Goal: Navigation & Orientation: Find specific page/section

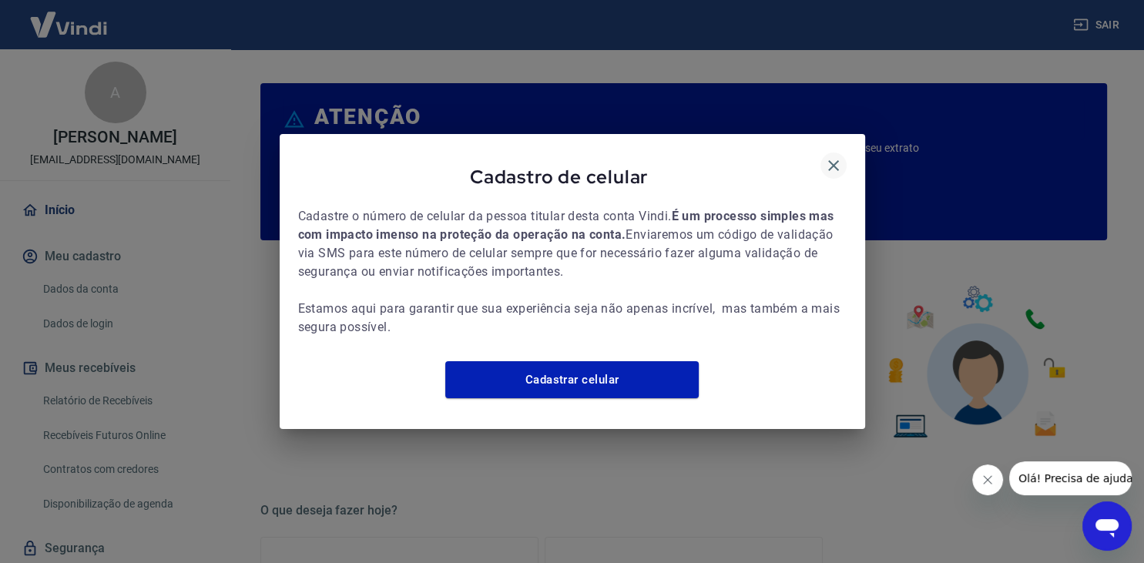
click at [829, 157] on icon "button" at bounding box center [833, 165] width 18 height 18
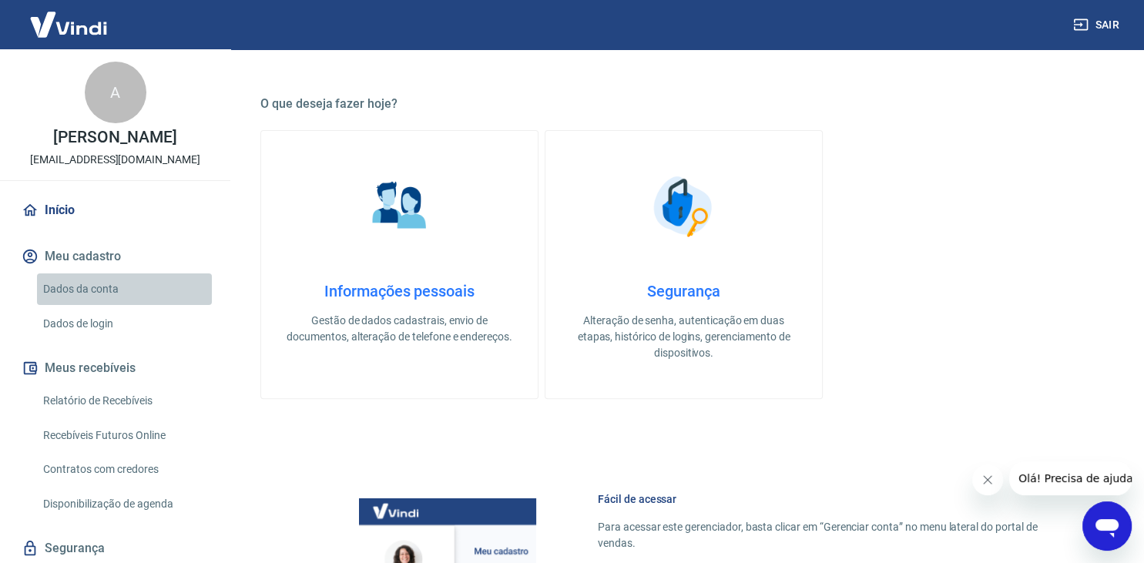
click at [103, 287] on link "Dados da conta" at bounding box center [124, 289] width 175 height 32
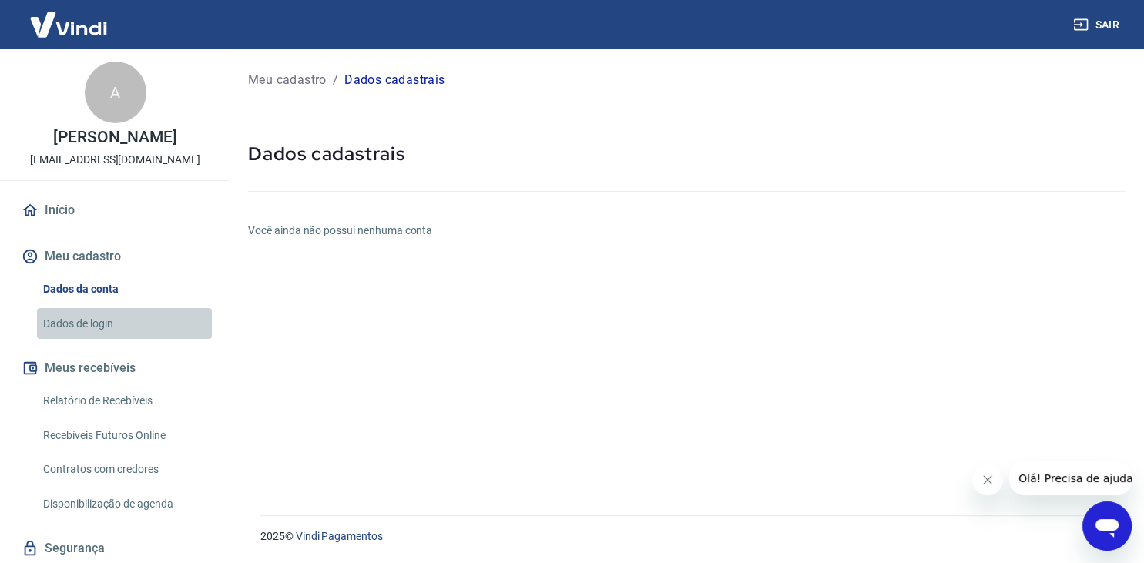
click at [104, 322] on link "Dados de login" at bounding box center [124, 324] width 175 height 32
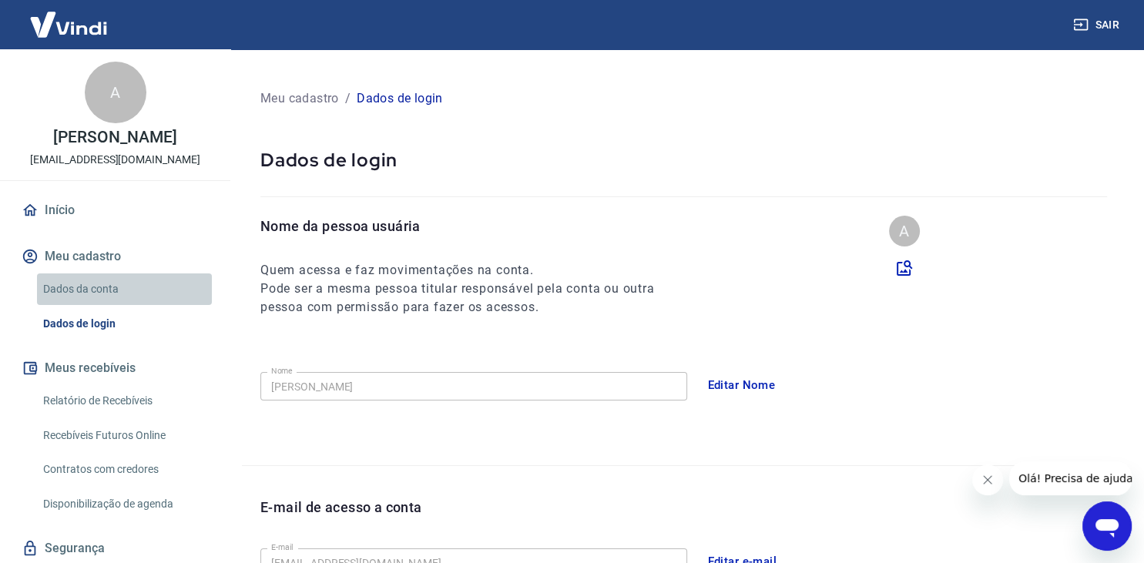
click at [106, 282] on link "Dados da conta" at bounding box center [124, 289] width 175 height 32
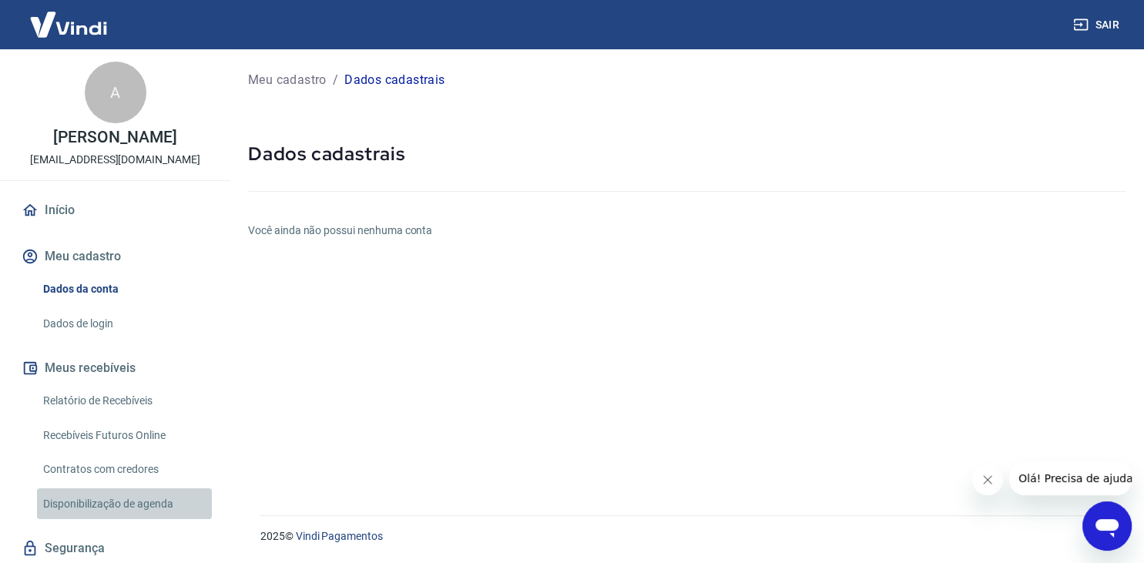
click at [100, 501] on link "Disponibilização de agenda" at bounding box center [124, 504] width 175 height 32
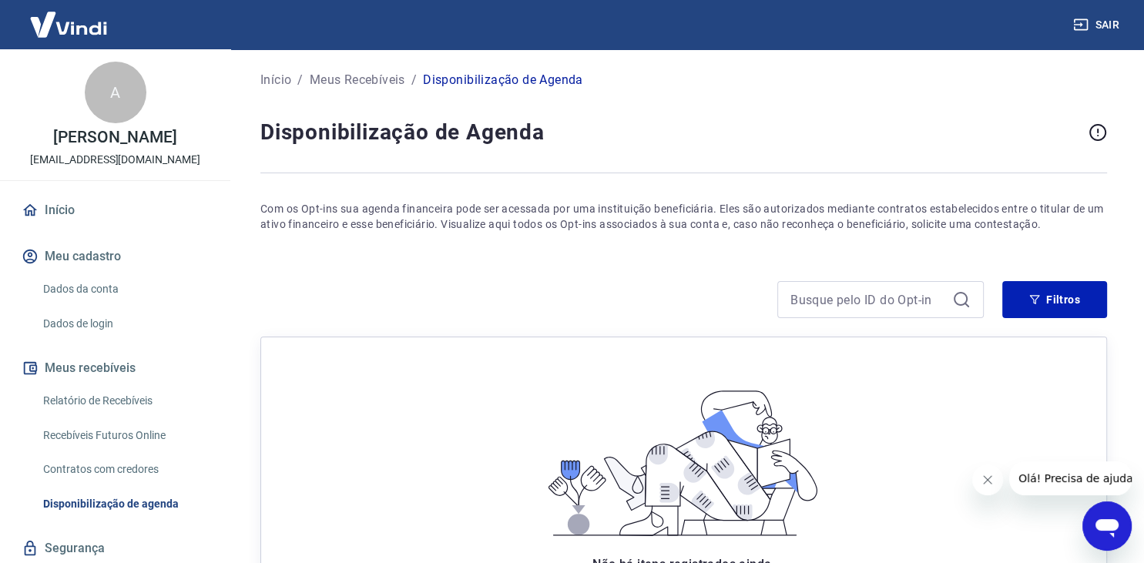
click at [91, 479] on link "Contratos com credores" at bounding box center [124, 470] width 175 height 32
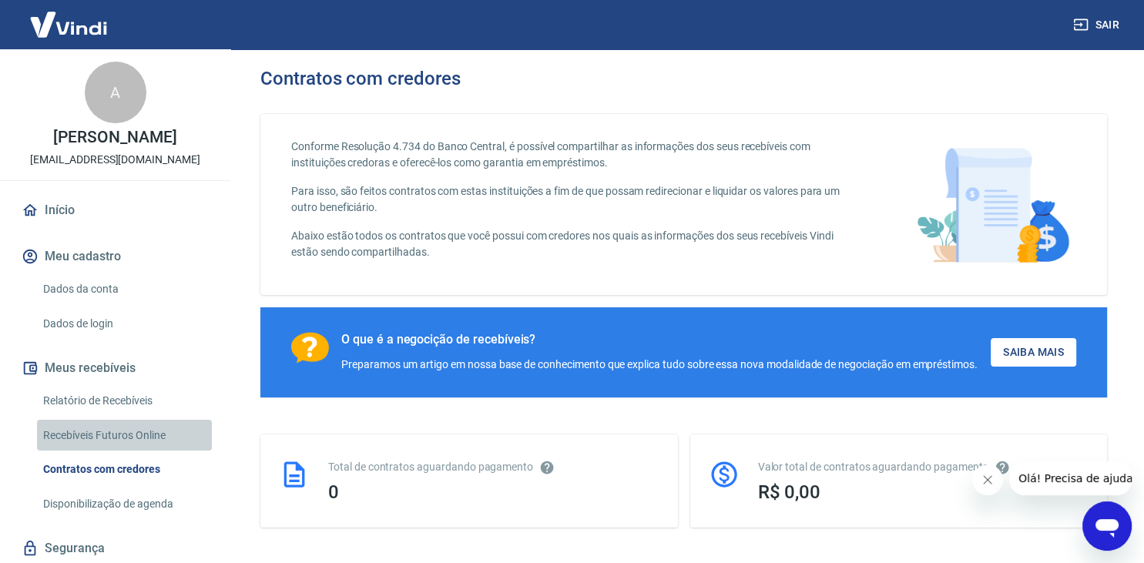
click at [97, 435] on link "Recebíveis Futuros Online" at bounding box center [124, 436] width 175 height 32
